Goal: Check status: Check status

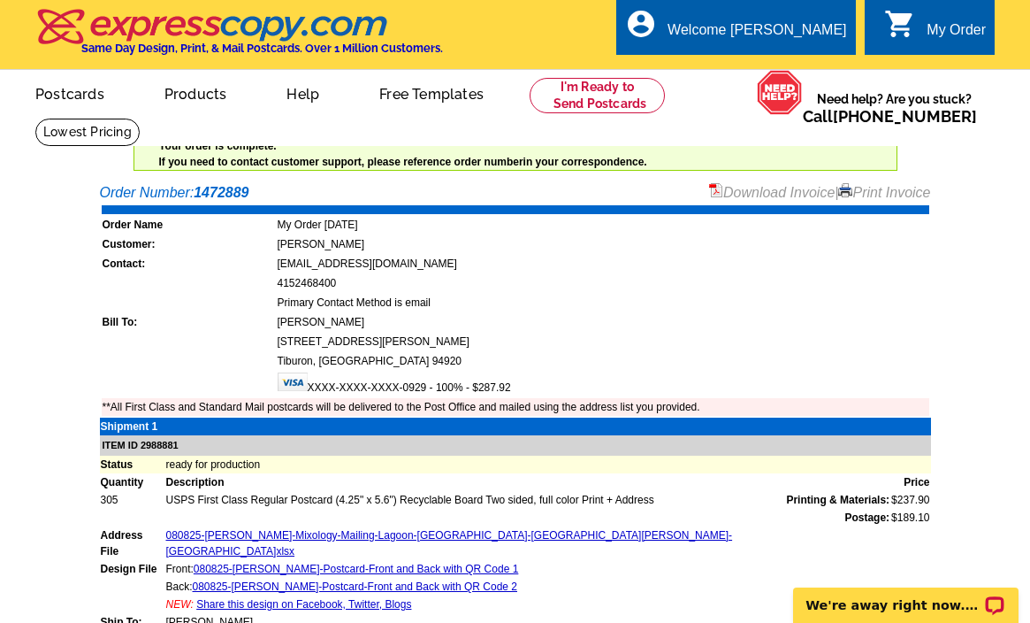
click at [602, 315] on td "[PERSON_NAME]" at bounding box center [603, 322] width 653 height 18
click at [980, 297] on main "Order Number: 1472889 Download Invoice | Print Invoice Order Name My Order 2025…" at bounding box center [515, 537] width 1030 height 729
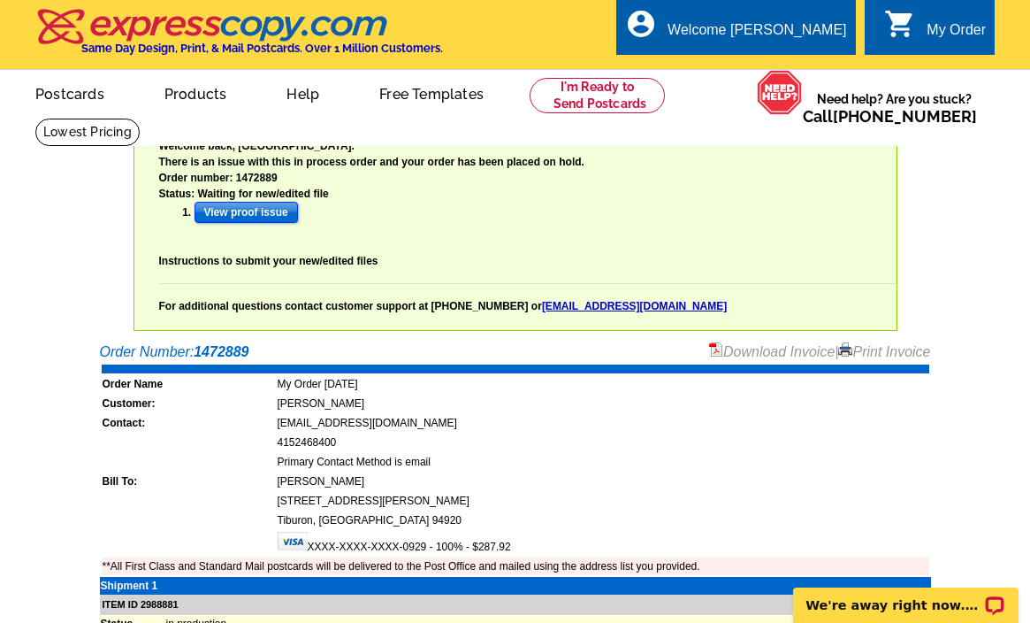
click at [232, 211] on input "View proof issue" at bounding box center [246, 212] width 103 height 21
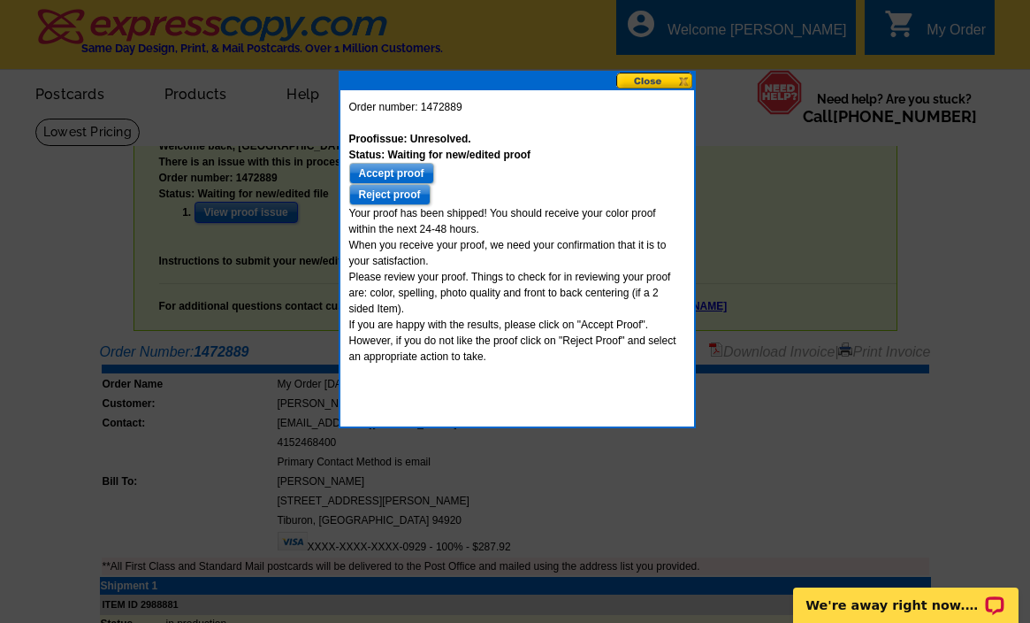
click at [655, 81] on button at bounding box center [655, 81] width 78 height 17
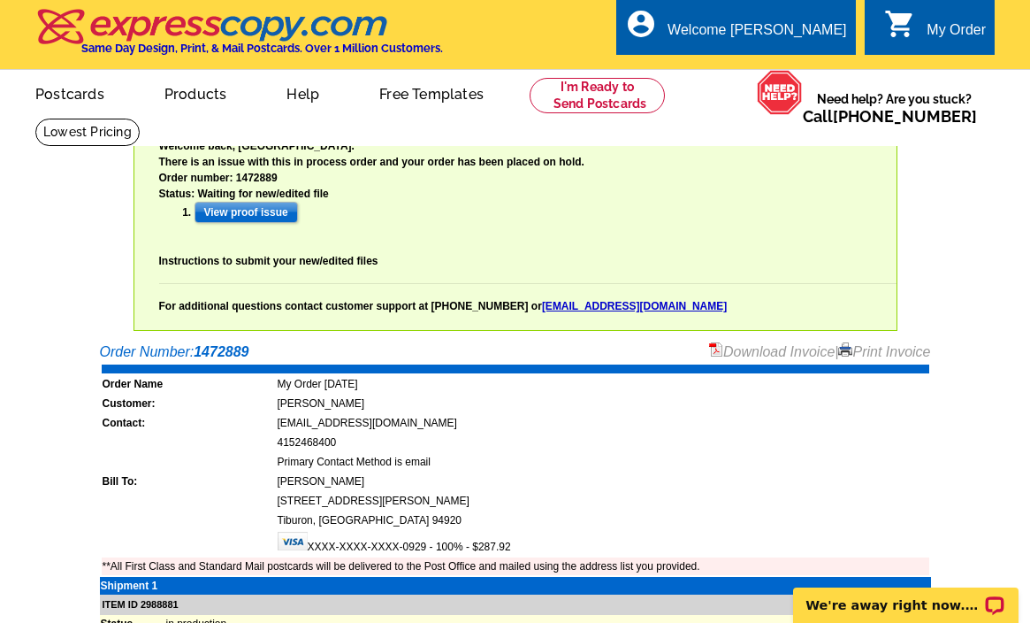
click at [62, 244] on div "Welcome back [PERSON_NAME] My Account Logout local_phone Same Day Design, Print…" at bounding box center [515, 165] width 1030 height 331
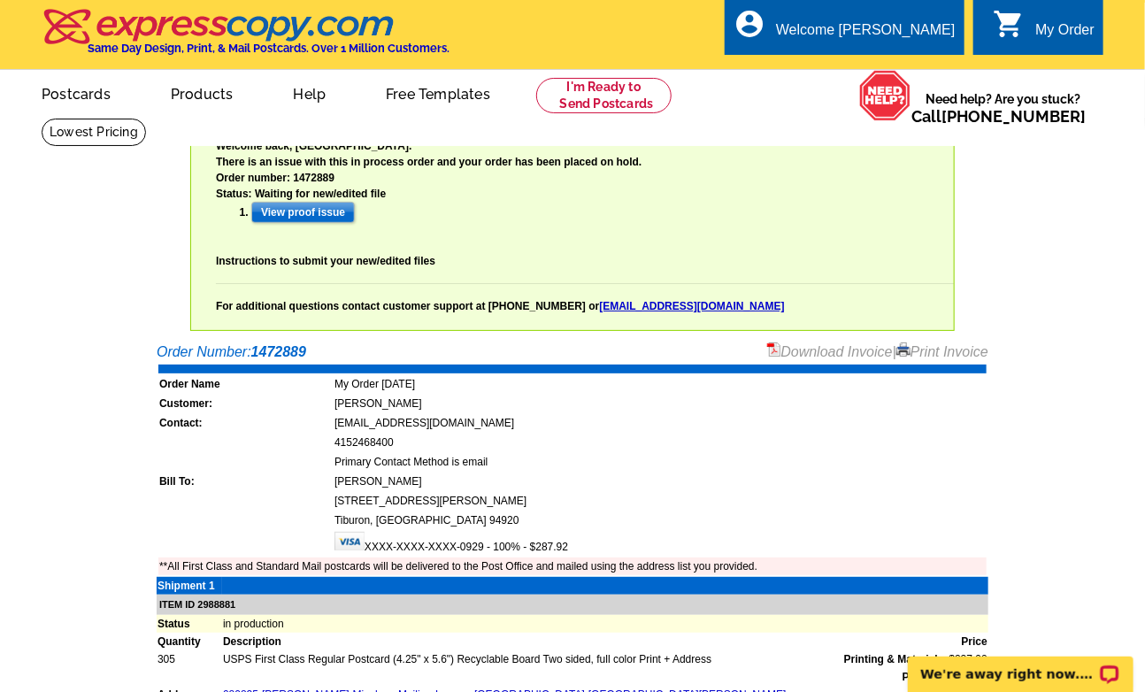
click at [1030, 247] on div "Welcome back [PERSON_NAME] My Account Logout local_phone Same Day Design, Print…" at bounding box center [572, 165] width 1145 height 331
click at [289, 210] on input "View proof issue" at bounding box center [302, 212] width 103 height 21
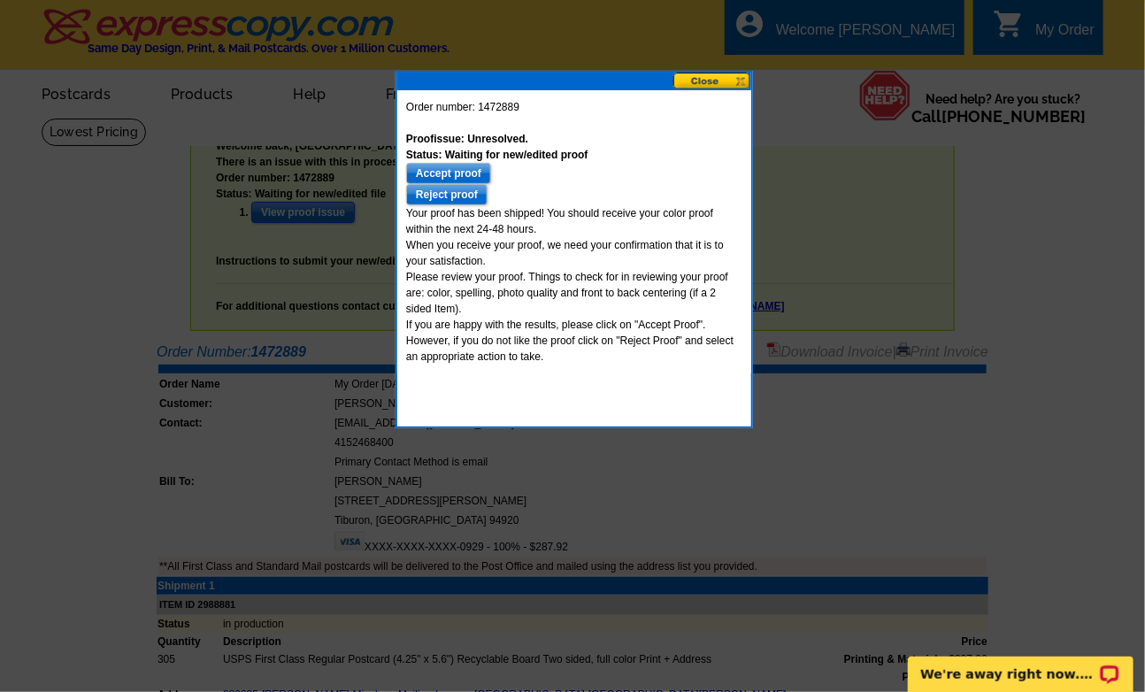
click at [710, 78] on button at bounding box center [712, 81] width 78 height 17
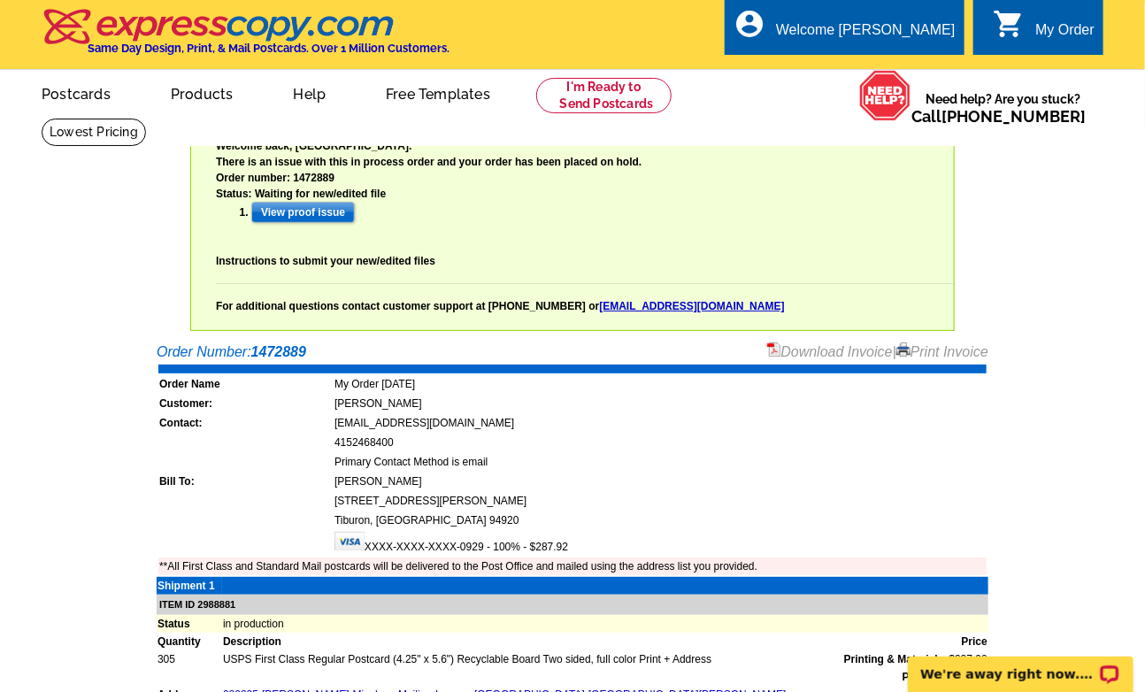
click at [899, 200] on div "There is an issue with this in process order and your order has been placed on …" at bounding box center [585, 234] width 738 height 160
